Goal: Information Seeking & Learning: Find specific page/section

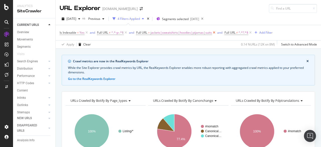
click at [214, 33] on icon at bounding box center [214, 32] width 4 height 5
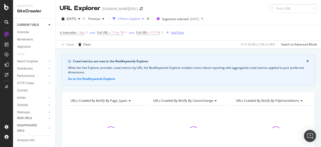
click at [173, 33] on div "Add Filter" at bounding box center [177, 32] width 13 height 4
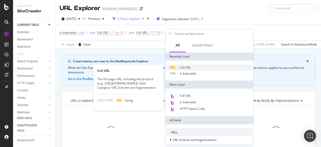
click at [180, 67] on span "Full URL" at bounding box center [185, 67] width 11 height 4
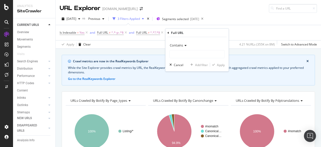
click at [180, 45] on span "Contains" at bounding box center [176, 45] width 13 height 5
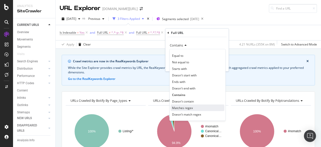
click at [190, 109] on span "Matches regex" at bounding box center [182, 107] width 21 height 4
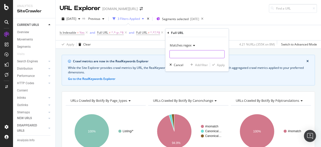
click at [180, 56] on input "text" at bounding box center [197, 54] width 55 height 8
type input "computer|phone|laptop|camera"
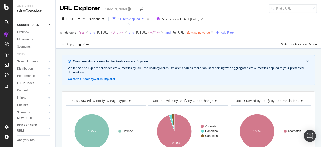
click at [145, 52] on div "Crawl metrics are now in the RealKeywords Explorer While the Site Explorer prov…" at bounding box center [188, 55] width 265 height 12
click at [179, 74] on div "While the Site Explorer provides crawl metrics by URL, the RealKeywords Explore…" at bounding box center [188, 69] width 241 height 9
click at [192, 34] on span "Full URL = missing value" at bounding box center [191, 32] width 37 height 5
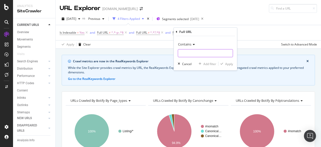
click at [191, 50] on input "text" at bounding box center [205, 53] width 55 height 8
type input "phone|mobile"
click at [188, 46] on span "Contains" at bounding box center [184, 44] width 13 height 5
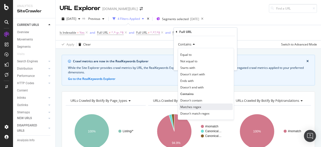
click at [196, 104] on div "Matches regex" at bounding box center [206, 106] width 54 height 7
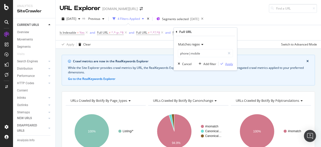
click at [223, 61] on div "Apply" at bounding box center [225, 63] width 15 height 5
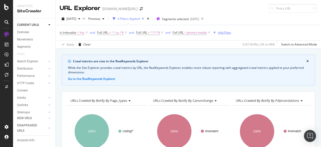
click at [216, 32] on icon "button" at bounding box center [214, 32] width 3 height 3
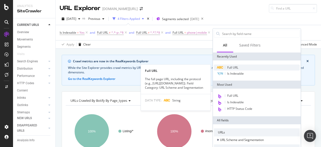
click at [228, 67] on span "Full URL" at bounding box center [232, 67] width 11 height 4
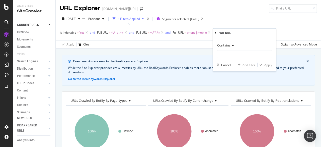
click at [226, 47] on div "Contains" at bounding box center [244, 45] width 55 height 8
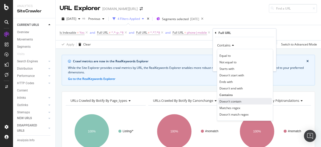
click at [240, 98] on div "Doesn't contain" at bounding box center [245, 101] width 54 height 7
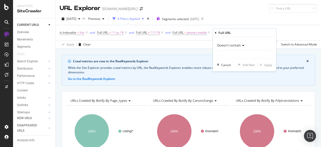
click at [233, 47] on span "Doesn't contain" at bounding box center [229, 45] width 24 height 5
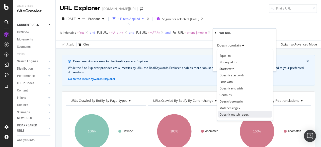
click at [239, 113] on span "Doesn't match regex" at bounding box center [233, 114] width 29 height 4
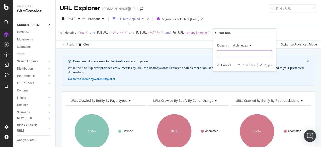
click at [227, 55] on input "text" at bounding box center [244, 54] width 55 height 8
type input "headphones|automobile"
click at [267, 64] on div "Apply" at bounding box center [268, 64] width 8 height 4
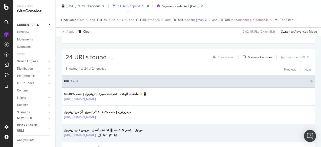
scroll to position [37, 0]
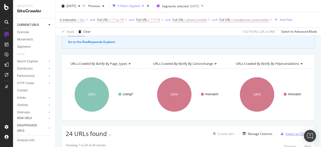
click at [287, 131] on div "Export as CSV" at bounding box center [295, 133] width 19 height 4
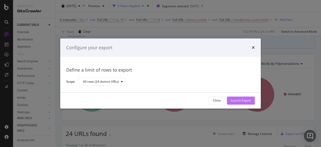
click at [237, 98] on div "Launch Export" at bounding box center [241, 101] width 20 height 8
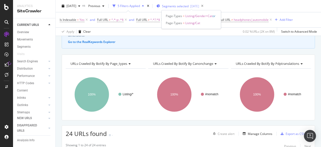
click at [179, 7] on span "Segments selected" at bounding box center [175, 6] width 27 height 4
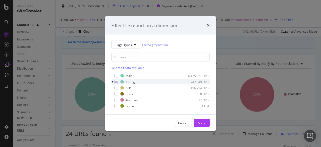
click at [113, 81] on div "modal" at bounding box center [112, 81] width 3 height 5
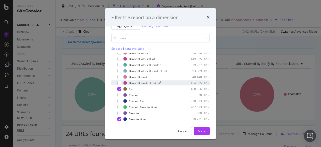
scroll to position [25, 0]
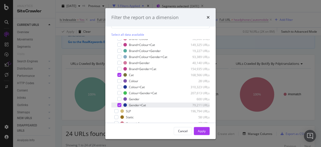
click at [119, 104] on icon "modal" at bounding box center [119, 105] width 2 height 3
click at [204, 128] on div "Apply" at bounding box center [202, 130] width 8 height 4
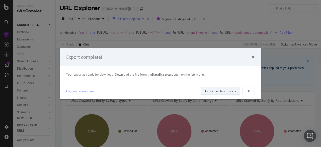
click at [223, 90] on div "Go to the DataExports" at bounding box center [220, 91] width 31 height 4
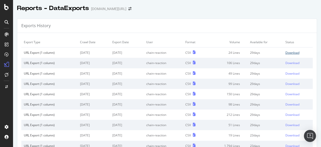
click at [285, 51] on div "Download" at bounding box center [292, 52] width 14 height 4
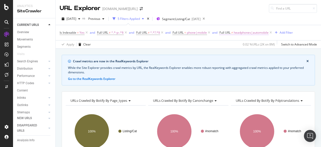
click at [238, 33] on span "headphones|automobile" at bounding box center [251, 32] width 35 height 7
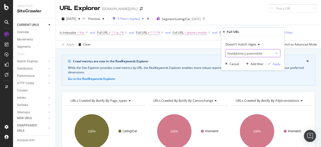
click at [240, 55] on input "headphones|automobile" at bounding box center [248, 53] width 47 height 8
type input "monitor"
click at [269, 62] on icon "button" at bounding box center [269, 63] width 3 height 3
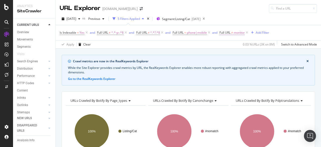
click at [241, 33] on span "monitor" at bounding box center [239, 32] width 11 height 7
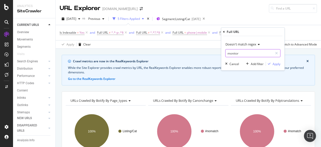
click at [240, 55] on input "monitor" at bounding box center [248, 53] width 47 height 8
click at [216, 46] on div "Apply Clear 0.03 % URLs ( 3K on 8M ) Switch to Advanced Mode" at bounding box center [188, 44] width 265 height 8
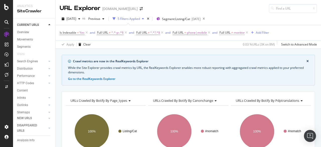
click at [232, 33] on span "Full URL ≠ monitor" at bounding box center [231, 32] width 25 height 5
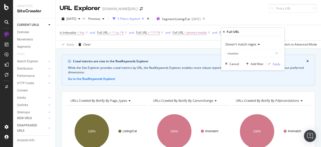
click at [210, 45] on div "Apply Clear 0.03 % URLs ( 3K on 8M ) Switch to Advanced Mode" at bounding box center [188, 44] width 265 height 8
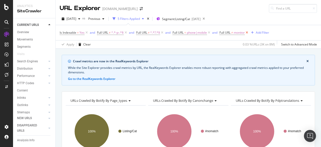
click at [249, 32] on icon at bounding box center [247, 32] width 4 height 5
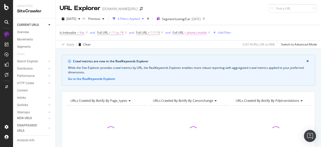
click at [193, 33] on span "phone|mobile" at bounding box center [197, 32] width 20 height 7
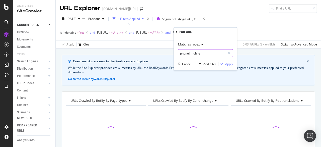
click at [208, 54] on input "phone|mobile" at bounding box center [201, 53] width 47 height 8
paste input "monitor"
type input "monitor"
click at [225, 63] on div "Apply" at bounding box center [229, 63] width 8 height 4
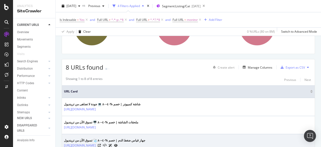
scroll to position [125, 0]
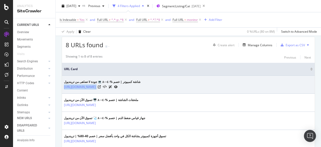
drag, startPoint x: 136, startPoint y: 90, endPoint x: 63, endPoint y: 89, distance: 73.0
click at [63, 89] on td "شاشة كمبيوتر | خصم %٤٠–٨٠ 💻 جودة لا تضاهى من ترينديول https://www.trendyol.com/…" at bounding box center [188, 84] width 253 height 18
click at [96, 86] on link "[URL][DOMAIN_NAME]" at bounding box center [80, 86] width 32 height 5
click at [101, 86] on icon at bounding box center [99, 86] width 3 height 3
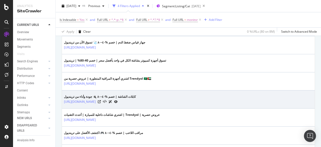
scroll to position [226, 0]
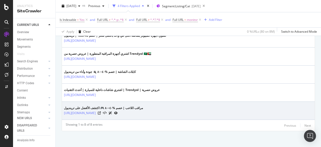
drag, startPoint x: 142, startPoint y: 114, endPoint x: 62, endPoint y: 113, distance: 79.7
click at [62, 113] on td "مراقب اللاعب | خصم %٤٠–٨٠ 🎮 اكتشف الأفضل على ترينديول https://www.trendyol.com/…" at bounding box center [188, 111] width 253 height 18
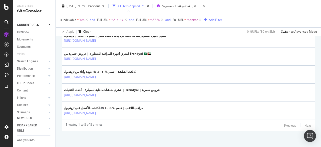
copy link "https://www.trendyol.com/ar/player-monitor-x-c106087"
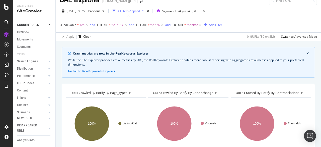
scroll to position [0, 0]
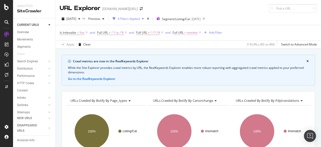
click at [182, 32] on span "Full URL" at bounding box center [178, 32] width 11 height 4
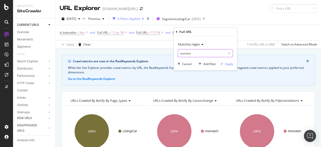
click at [183, 52] on input "monitor" at bounding box center [201, 53] width 47 height 8
type input "ل"
type input "game"
click at [228, 61] on div "Apply" at bounding box center [229, 63] width 8 height 4
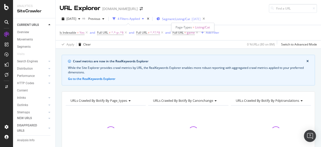
click at [186, 17] on span "Segment: Listing/Cat" at bounding box center [176, 19] width 28 height 4
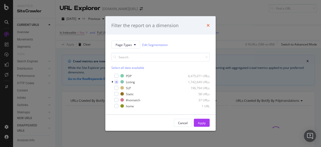
click at [208, 25] on icon "times" at bounding box center [208, 25] width 3 height 4
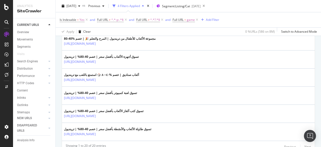
scroll to position [433, 0]
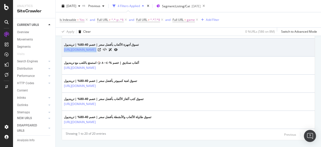
drag, startPoint x: 145, startPoint y: 50, endPoint x: 64, endPoint y: 50, distance: 81.7
click at [64, 50] on td "تسوق أجهزة الألعاب بأفضل سعر | خصم 40-80% | ترينديول https://www.trendyol.com/a…" at bounding box center [188, 47] width 253 height 18
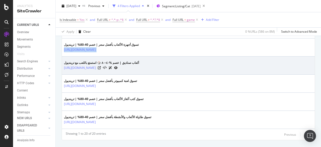
copy tbody "https://www.trendyol.com/ar/game-consoles-x-c108889"
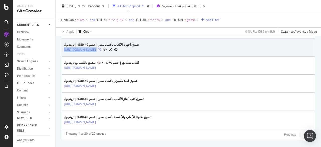
click at [101, 48] on icon at bounding box center [99, 49] width 3 height 3
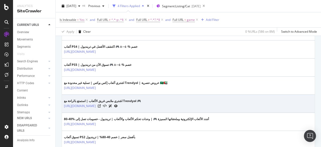
scroll to position [283, 0]
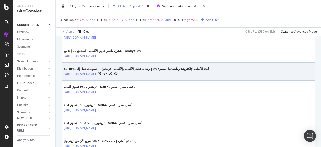
drag, startPoint x: 161, startPoint y: 75, endPoint x: 64, endPoint y: 74, distance: 97.8
click at [64, 74] on td "أجدد الألعاب الإلكترونية وملحقاتها المميزة 🎮 | وحدات تحكم الألعاب والألعاب | تر…" at bounding box center [188, 71] width 253 height 18
click at [101, 73] on icon at bounding box center [99, 73] width 3 height 3
